Goal: Task Accomplishment & Management: Manage account settings

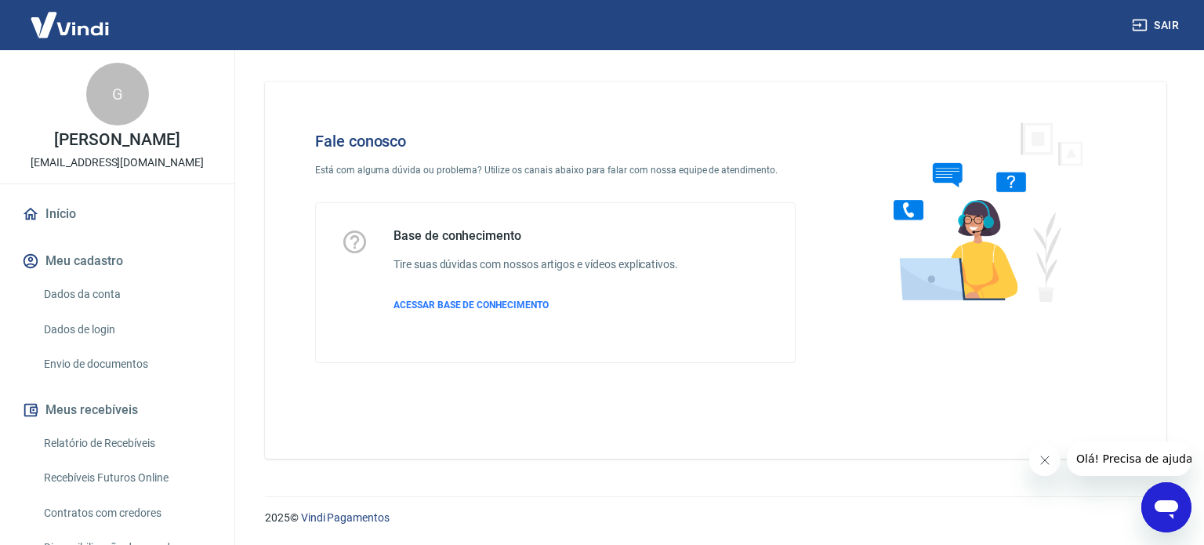
drag, startPoint x: 77, startPoint y: 228, endPoint x: 143, endPoint y: 239, distance: 66.7
click at [77, 228] on link "Início" at bounding box center [117, 214] width 197 height 34
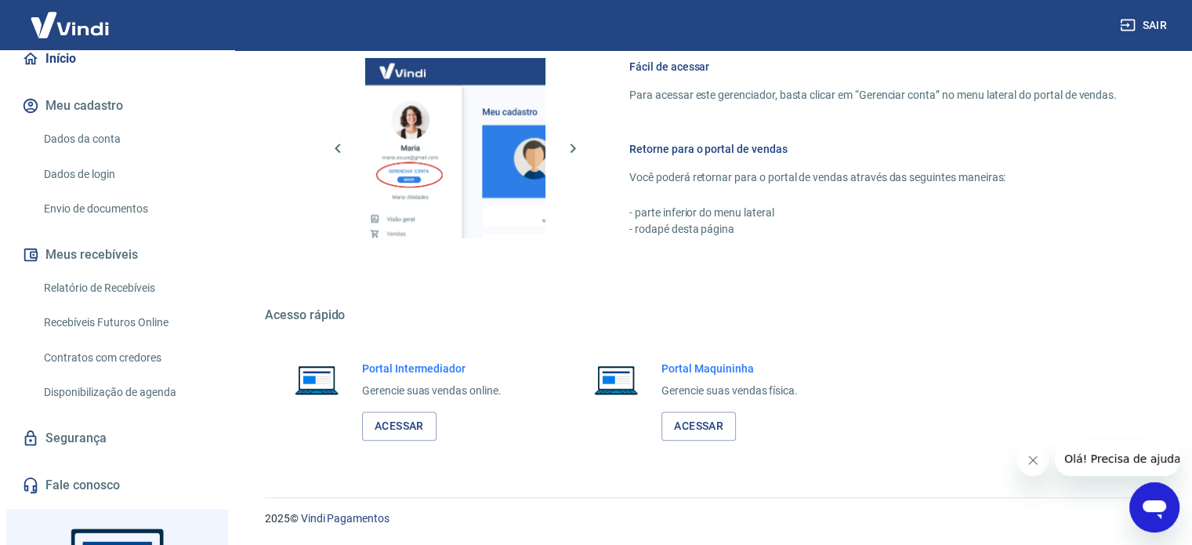
scroll to position [157, 0]
click at [100, 289] on link "Relatório de Recebíveis" at bounding box center [127, 286] width 178 height 32
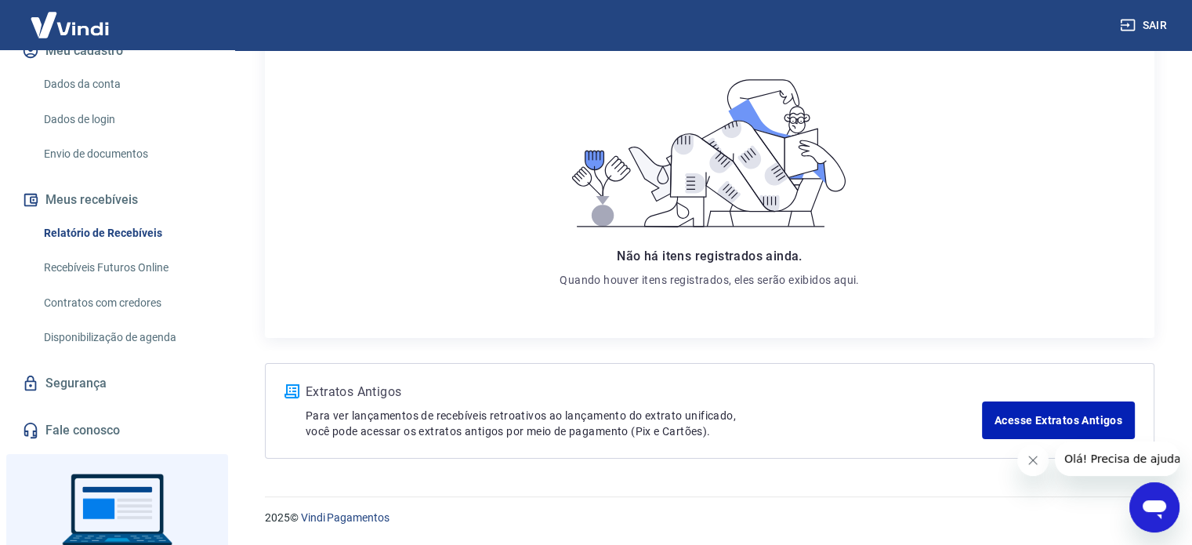
scroll to position [302, 0]
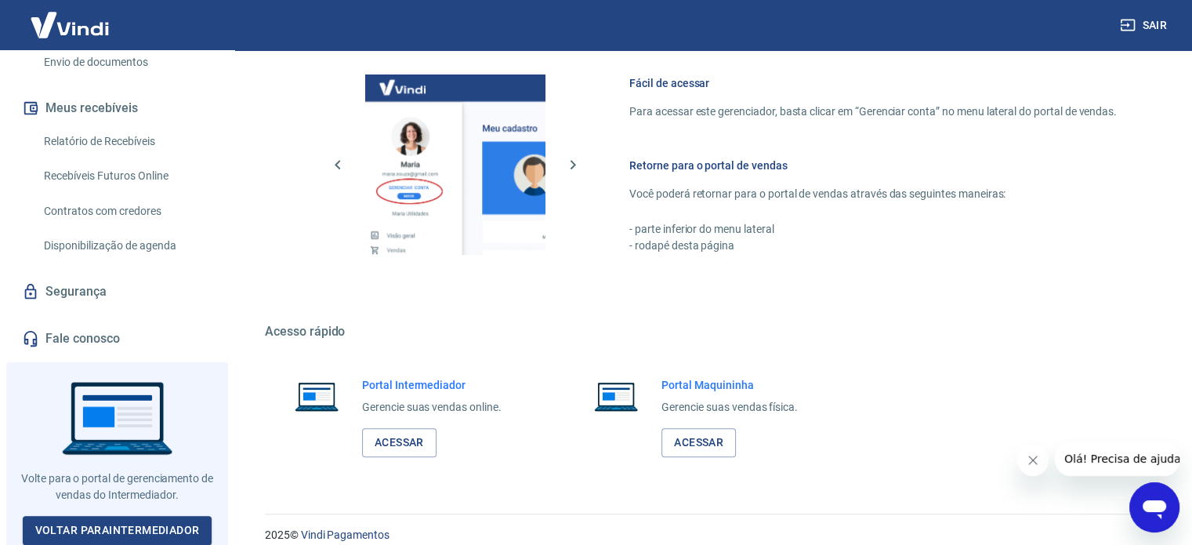
scroll to position [886, 0]
